Goal: Task Accomplishment & Management: Use online tool/utility

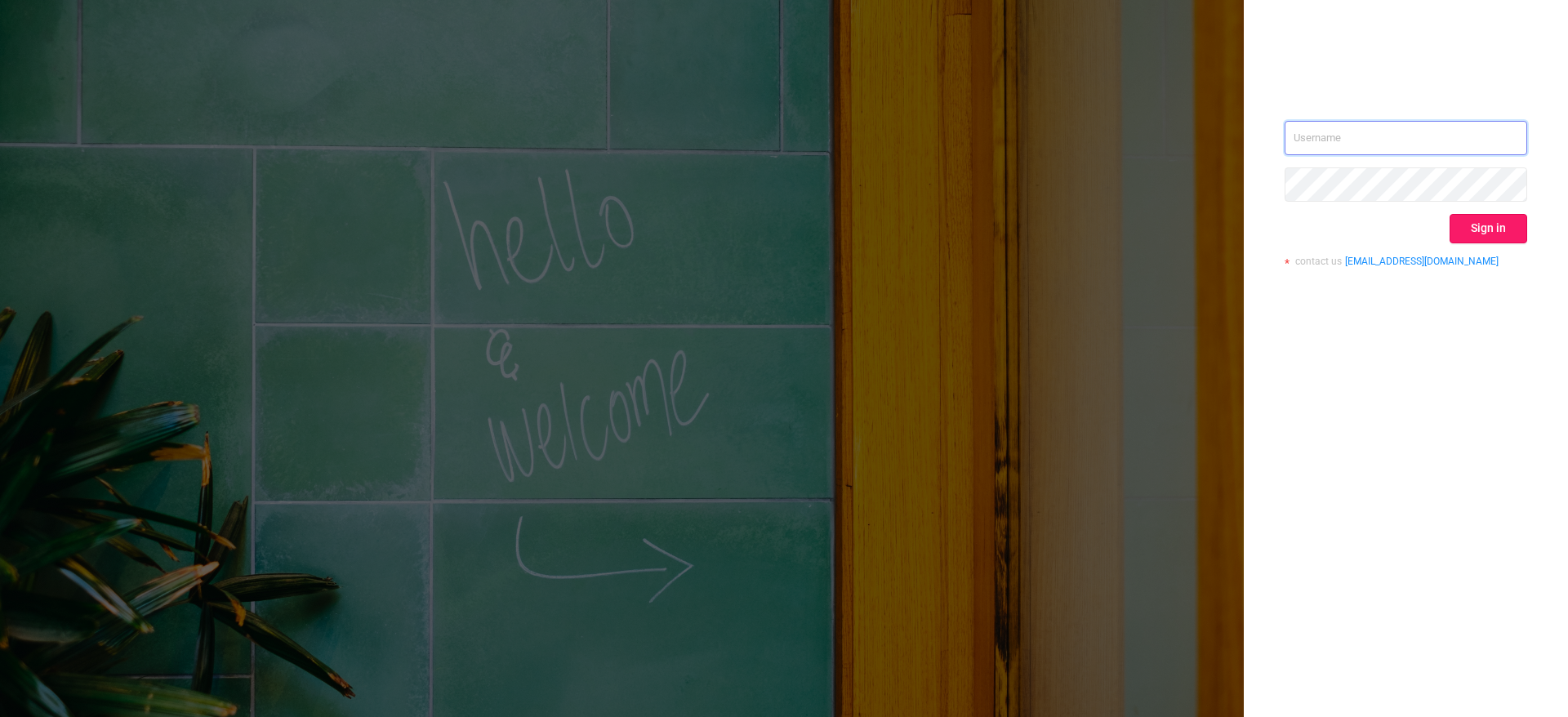
type input "[PERSON_NAME][EMAIL_ADDRESS][PERSON_NAME][DOMAIN_NAME]"
click at [1508, 226] on button "Sign in" at bounding box center [1488, 228] width 78 height 29
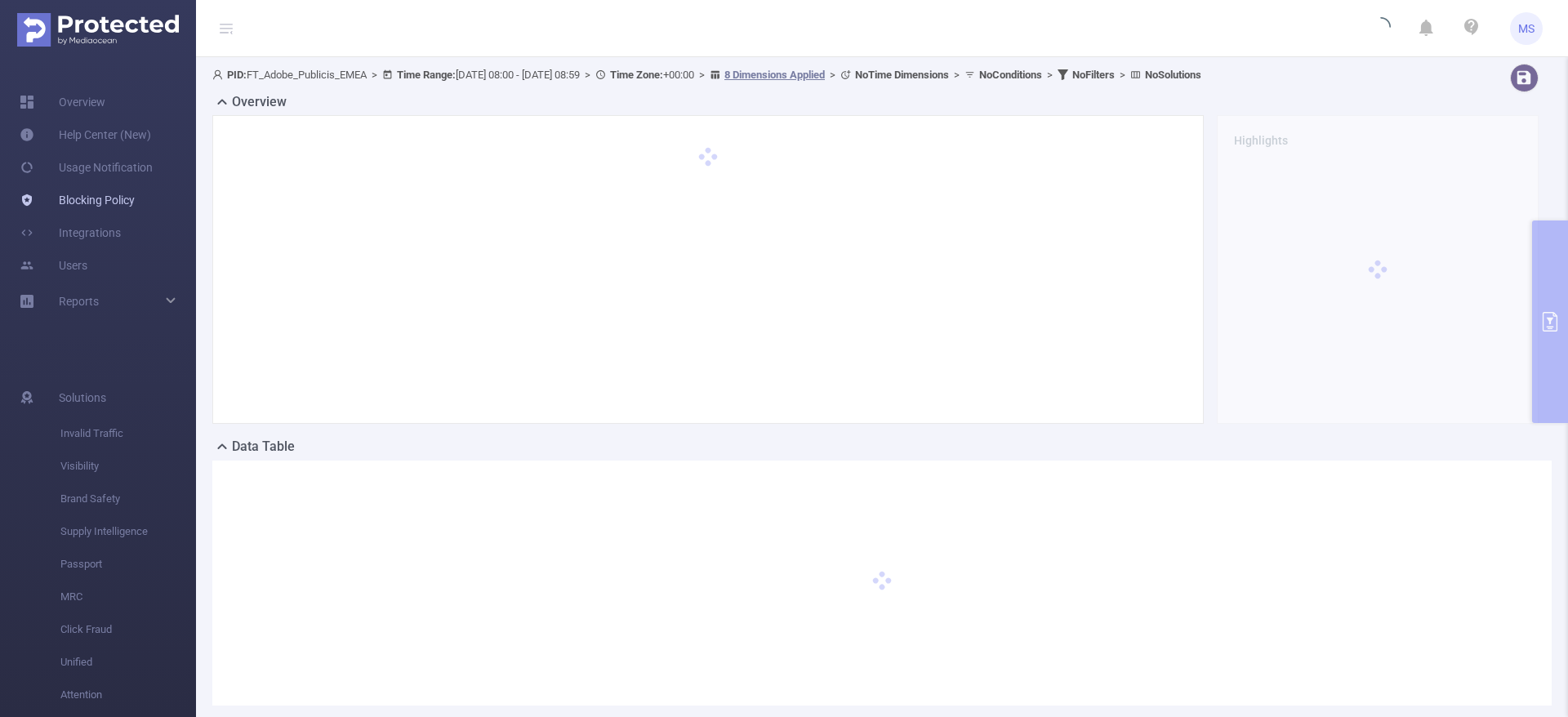
click at [92, 201] on link "Blocking Policy" at bounding box center [77, 199] width 116 height 33
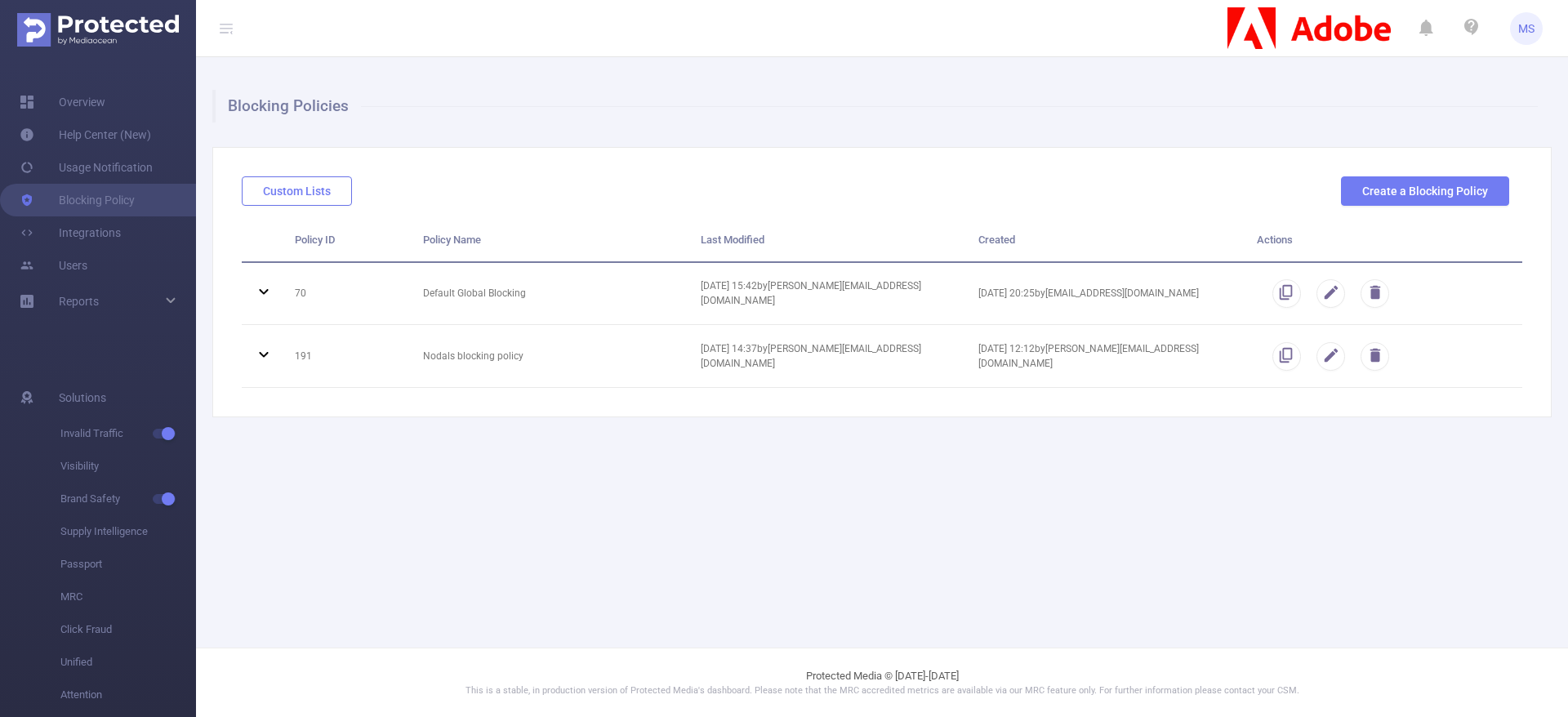
click at [310, 193] on button "Custom Lists" at bounding box center [296, 190] width 110 height 29
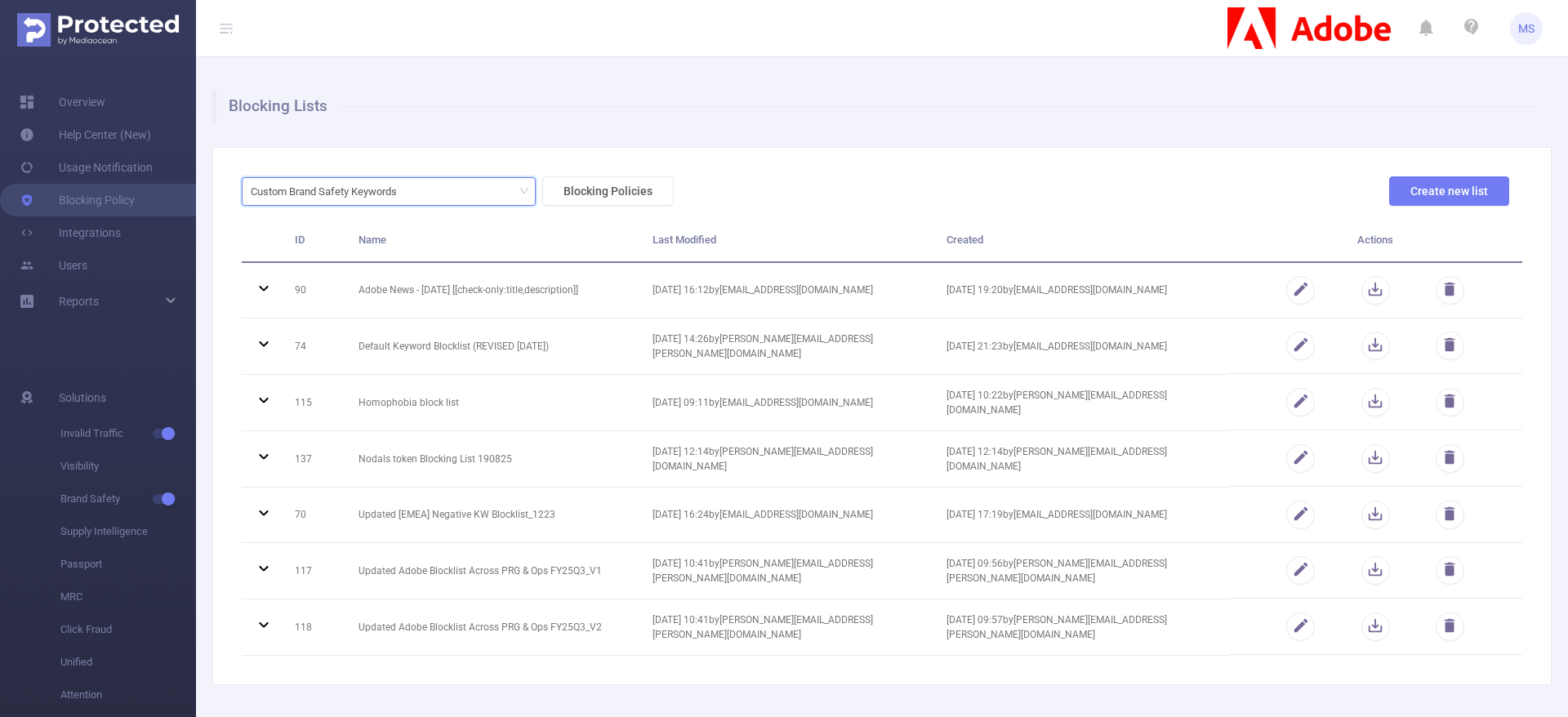
click at [456, 192] on div "Custom Brand Safety Keywords" at bounding box center [388, 191] width 276 height 27
click at [336, 248] on li "URL Lists" at bounding box center [388, 250] width 294 height 26
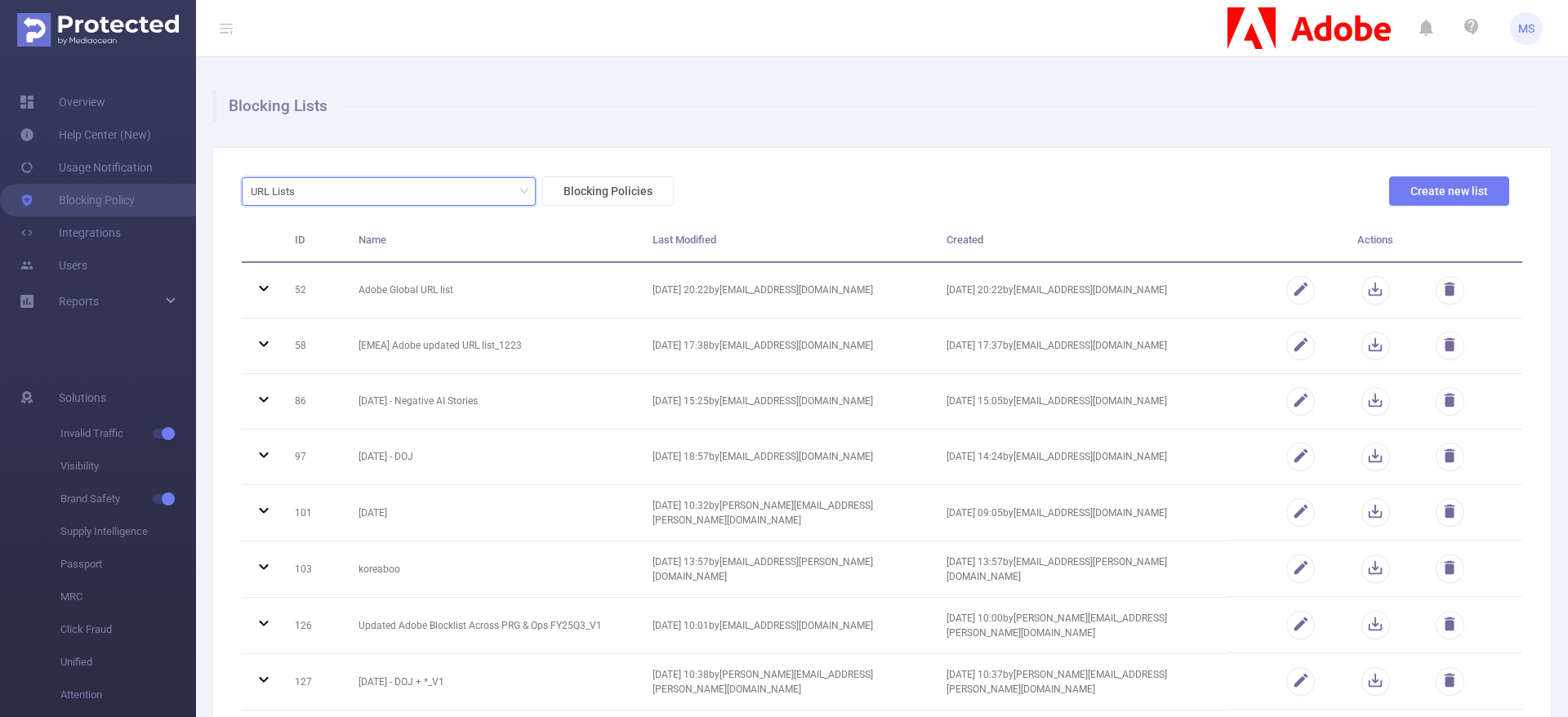
scroll to position [347, 0]
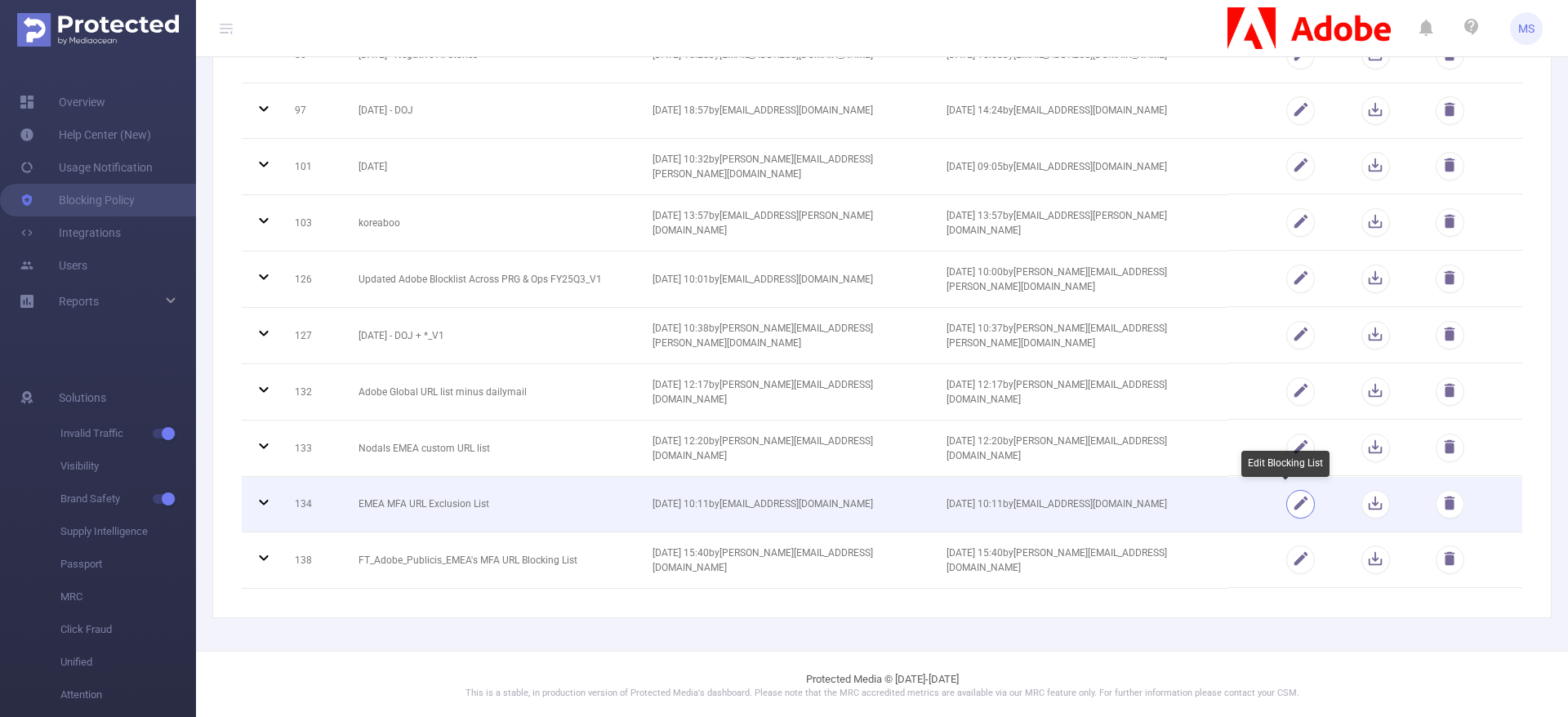
click at [1294, 504] on button "button" at bounding box center [1300, 504] width 28 height 28
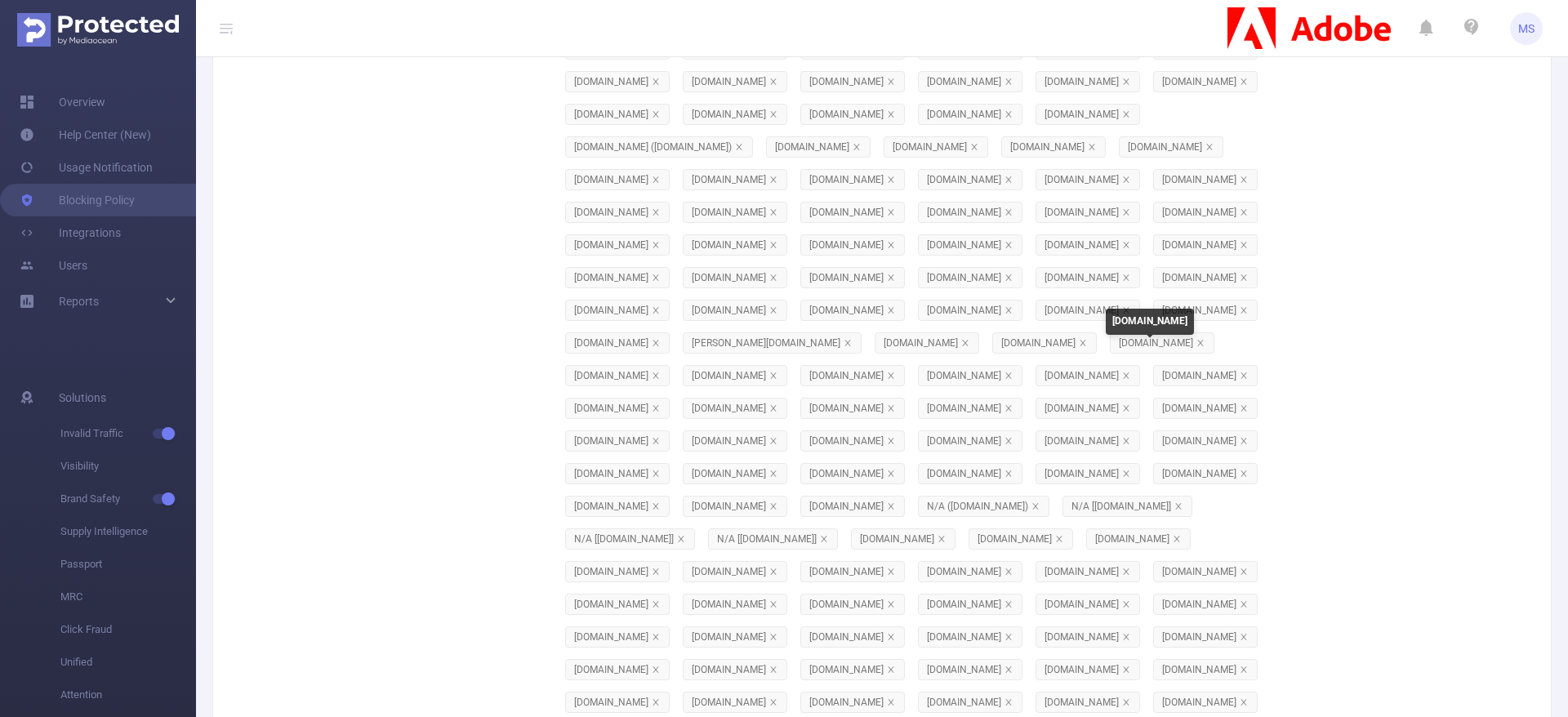
scroll to position [857, 0]
